Goal: Task Accomplishment & Management: Complete application form

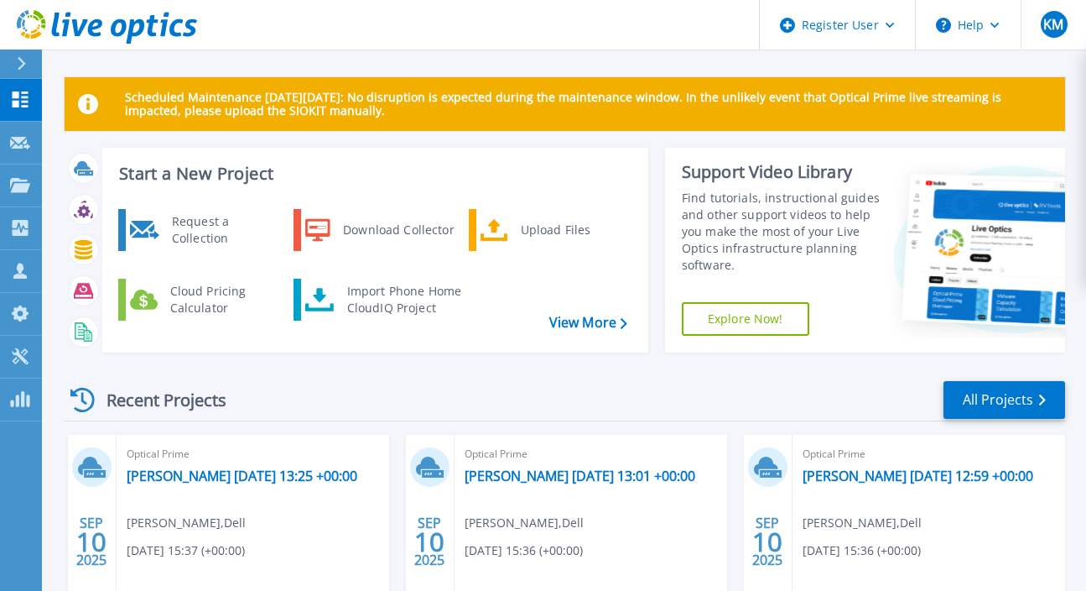
click at [131, 25] on icon at bounding box center [135, 31] width 18 height 24
click at [169, 225] on div "Request a Collection" at bounding box center [225, 230] width 122 height 34
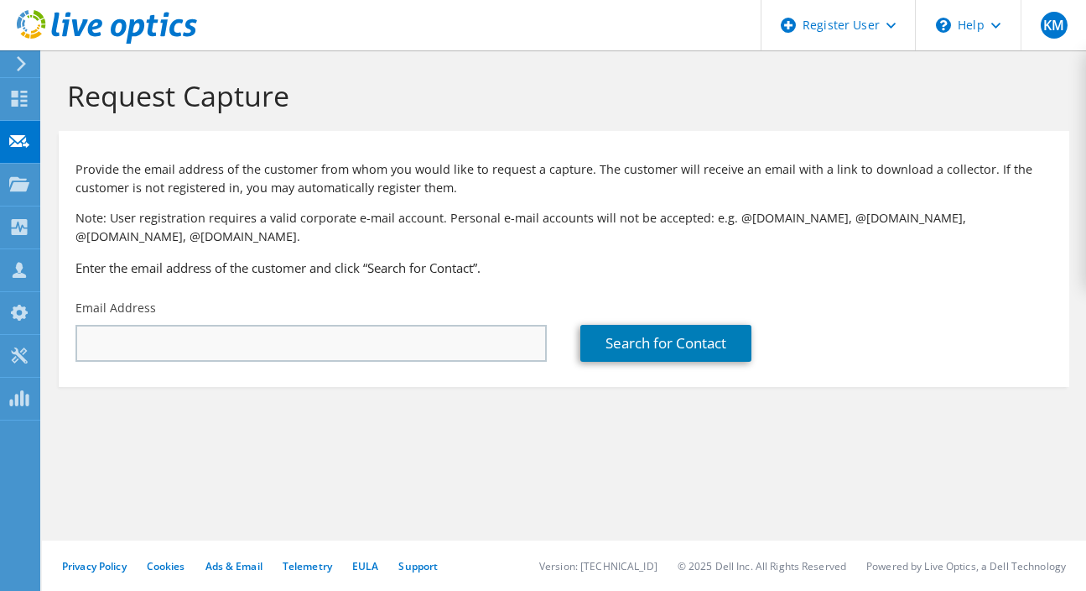
drag, startPoint x: 263, startPoint y: 373, endPoint x: 269, endPoint y: 355, distance: 19.6
click at [263, 373] on section "Provide the email address of the customer from whom you would like to request a…" at bounding box center [564, 259] width 1011 height 256
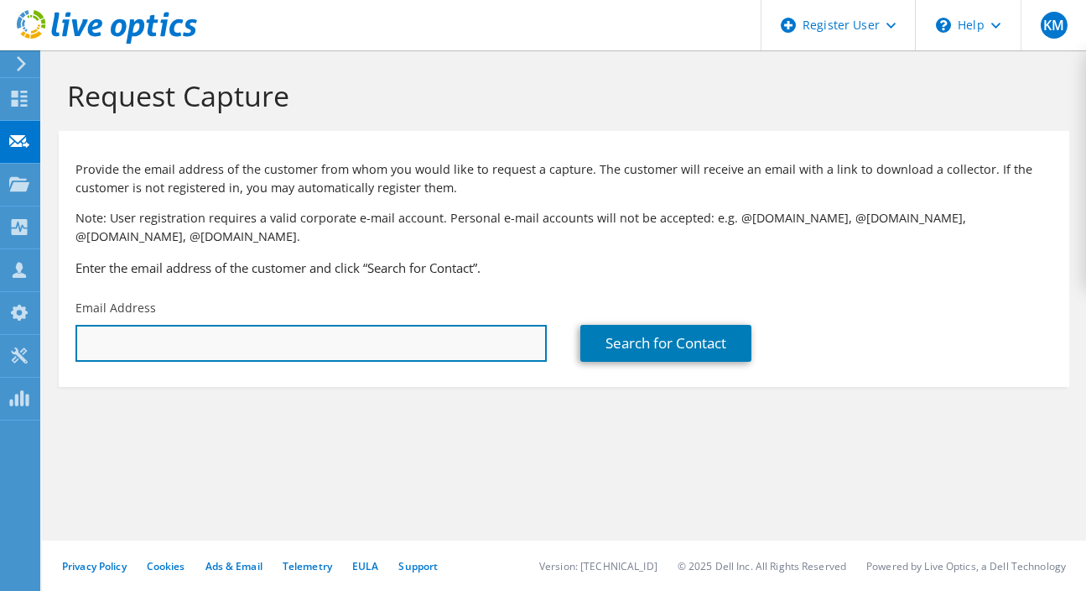
click at [269, 348] on input "text" at bounding box center [311, 343] width 471 height 37
paste input "jtorres@actorsfund.org"
type input "jtorres@actorsfund.org"
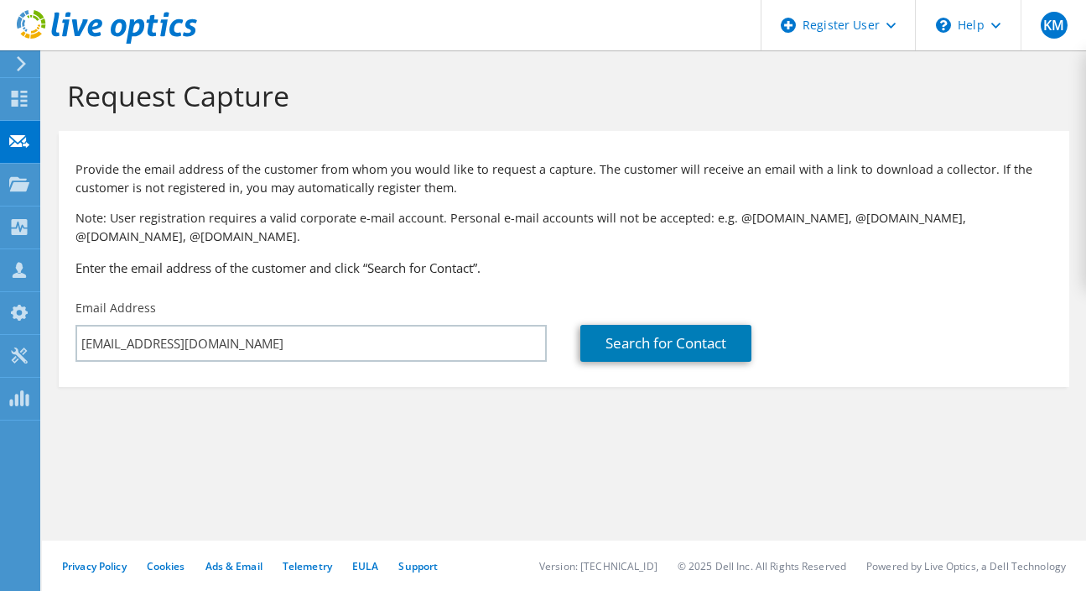
click at [258, 439] on section "Request Capture Provide the email address of the customer from whom you would l…" at bounding box center [564, 260] width 1044 height 420
click at [736, 356] on link "Search for Contact" at bounding box center [666, 343] width 171 height 37
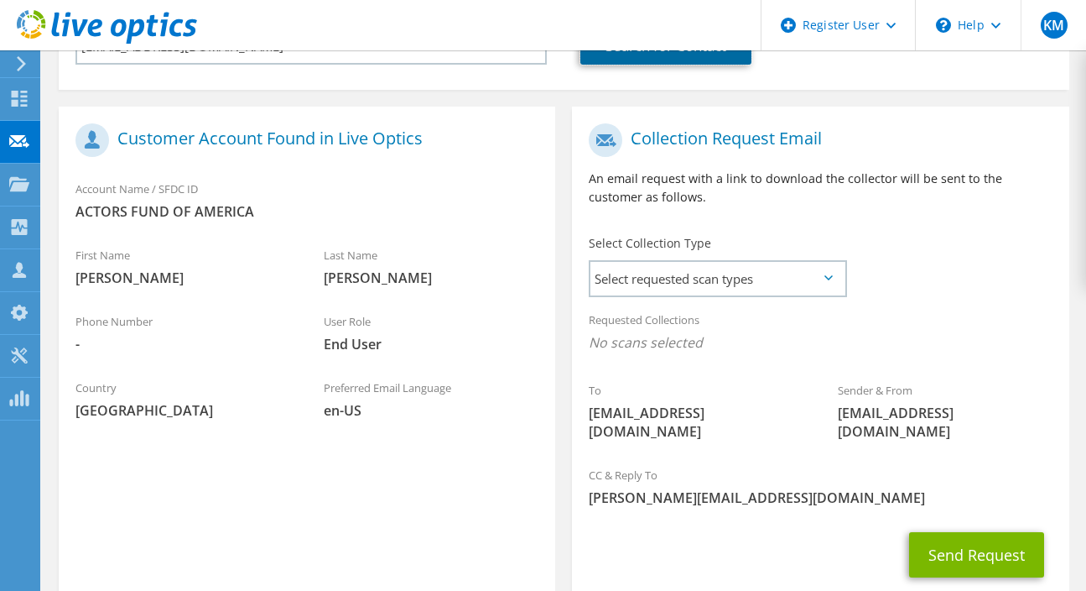
scroll to position [383, 0]
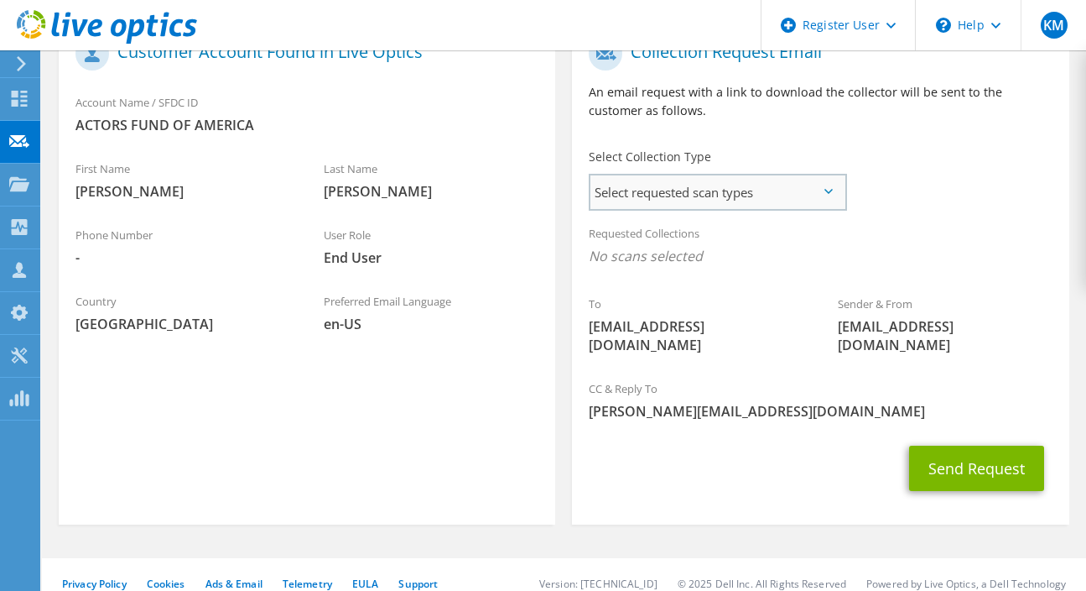
click at [747, 196] on span "Select requested scan types" at bounding box center [718, 192] width 254 height 34
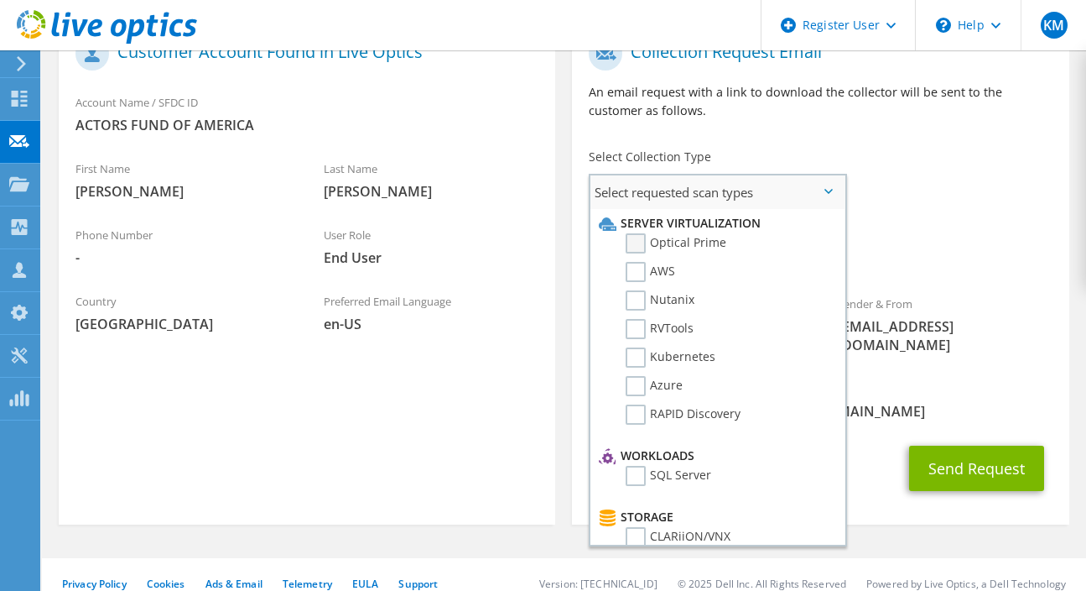
click at [637, 251] on label "Optical Prime" at bounding box center [676, 243] width 101 height 20
click at [0, 0] on input "Optical Prime" at bounding box center [0, 0] width 0 height 0
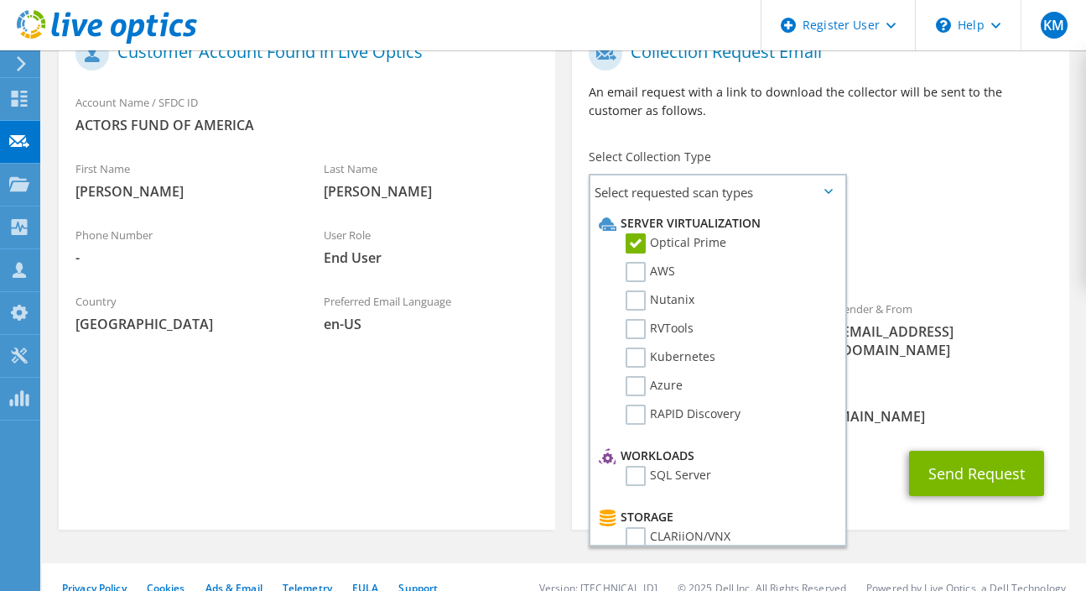
click at [973, 185] on div "To jtorres@actorsfund.org Sender & From liveoptics@liveoptics.com" at bounding box center [820, 202] width 497 height 347
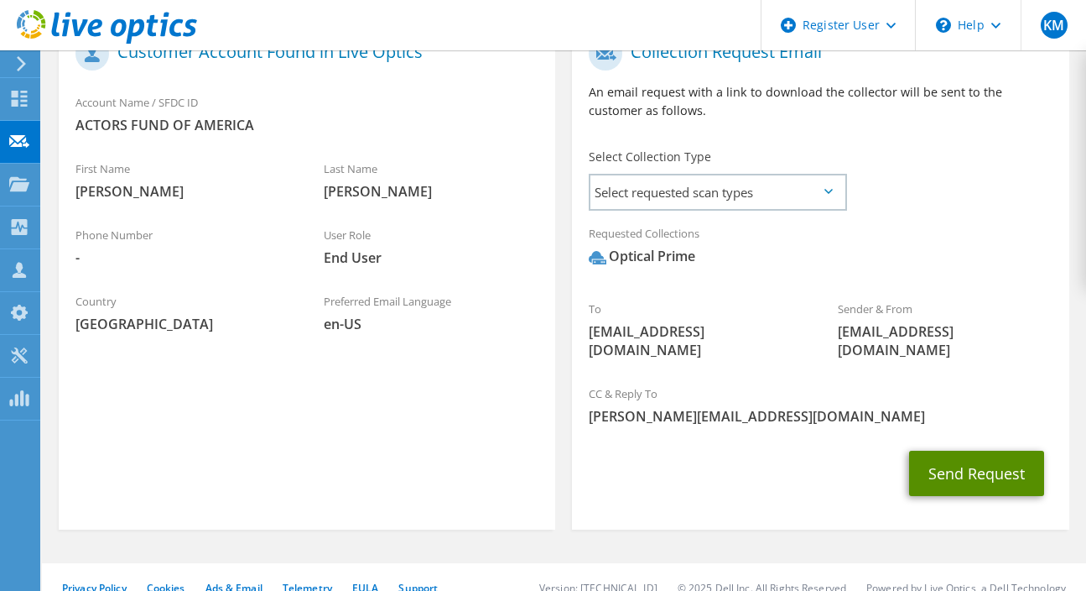
click at [984, 461] on button "Send Request" at bounding box center [976, 473] width 135 height 45
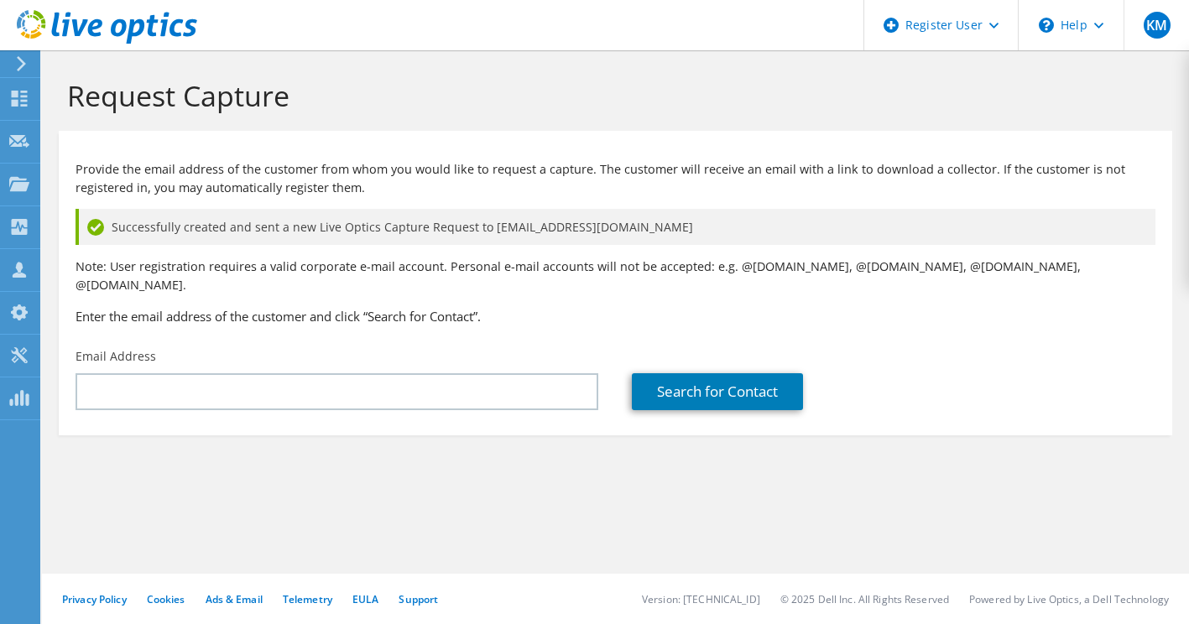
click at [462, 133] on section "Provide the email address of the customer from whom you would like to request a…" at bounding box center [615, 283] width 1113 height 305
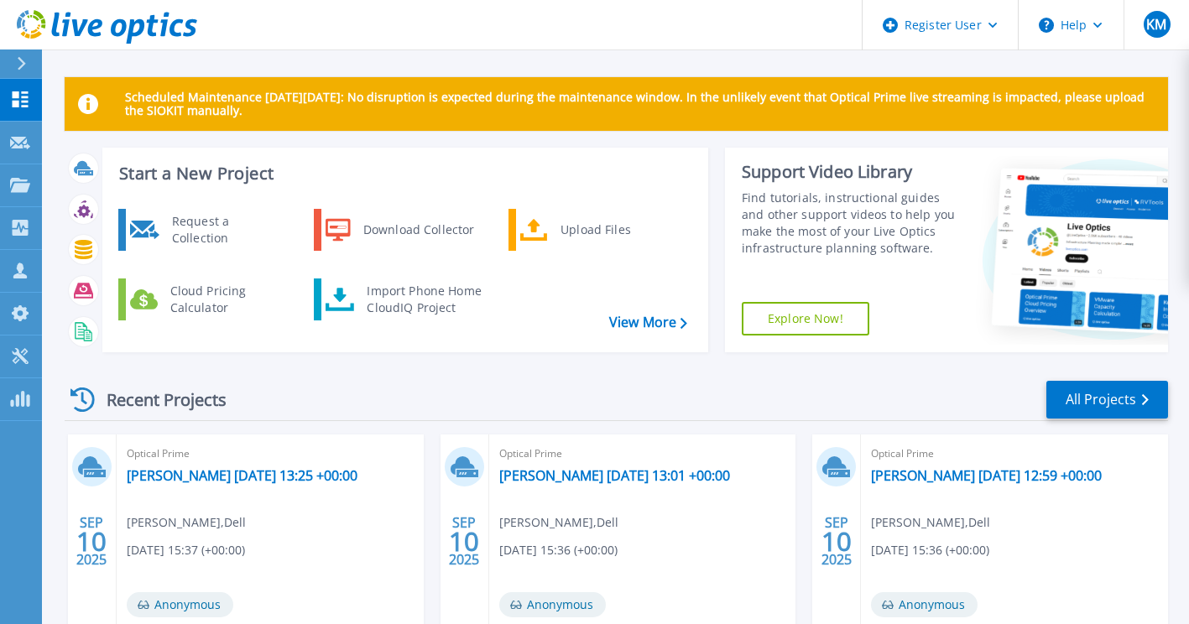
click at [149, 39] on icon at bounding box center [107, 27] width 180 height 34
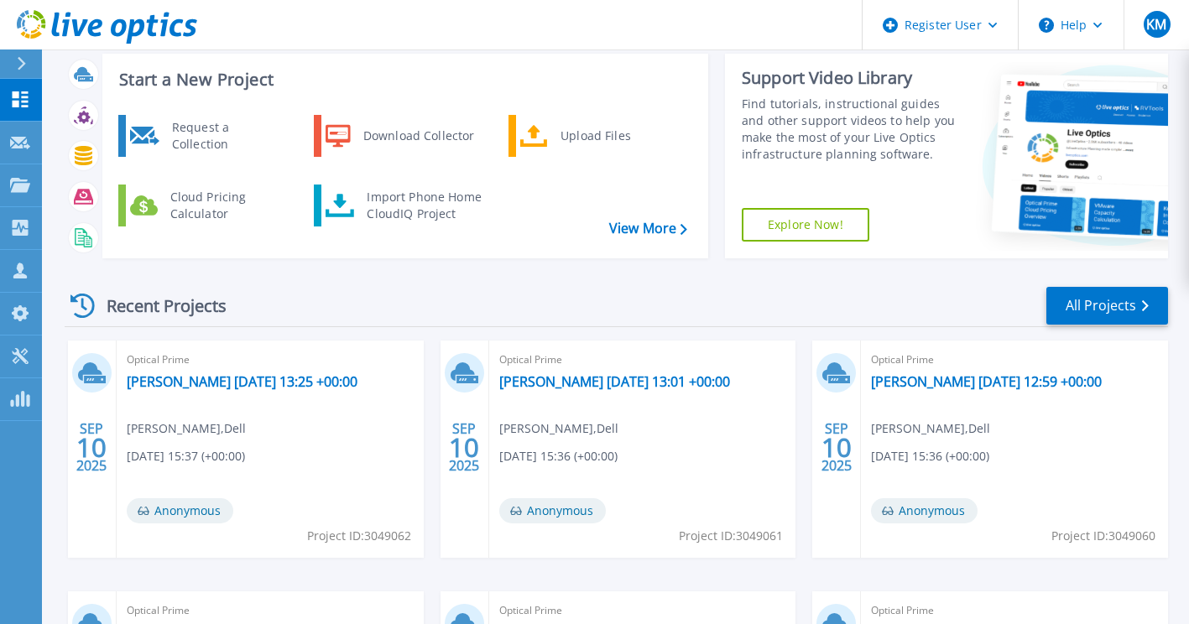
scroll to position [168, 0]
